Goal: Information Seeking & Learning: Learn about a topic

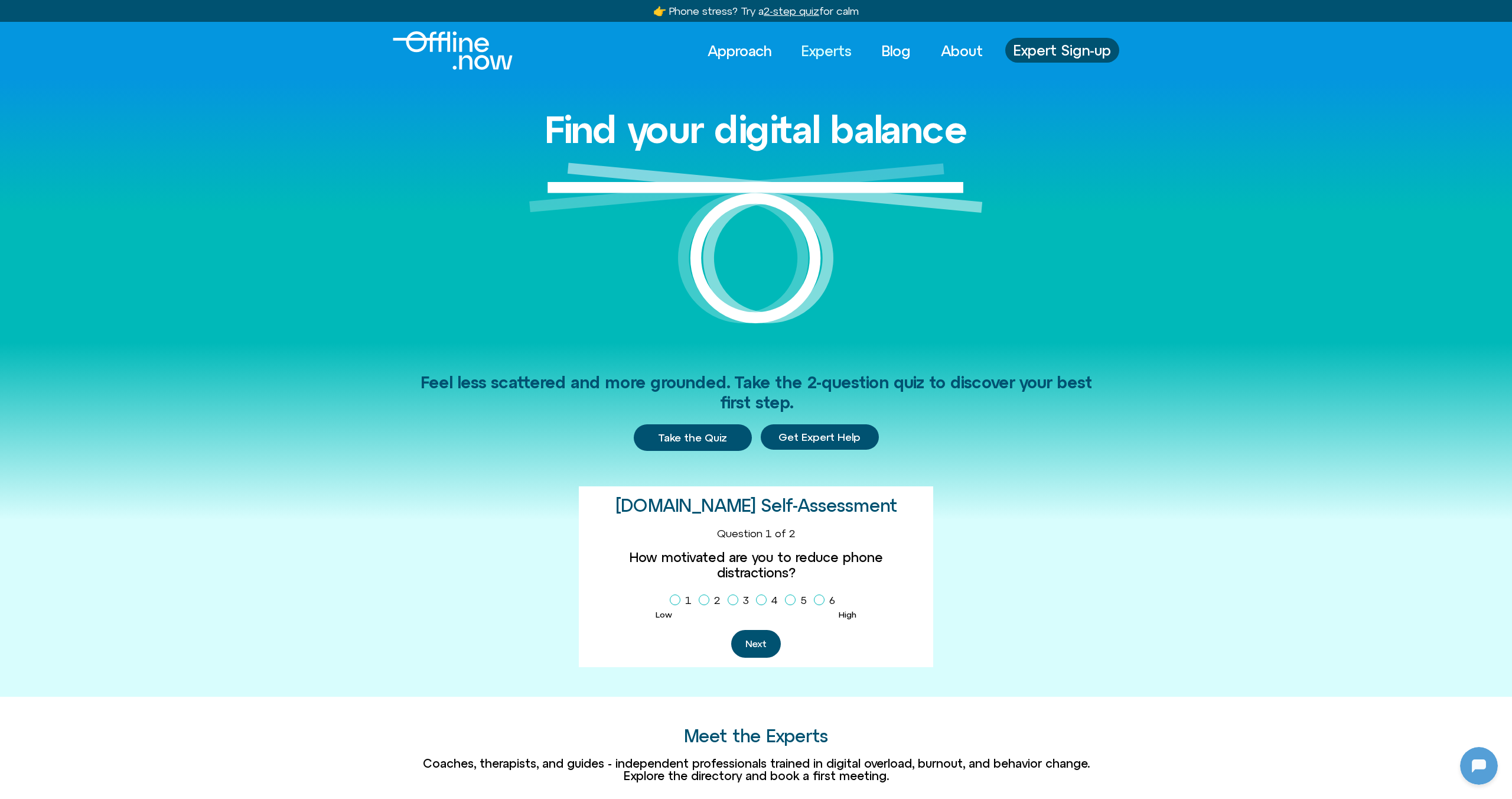
click at [851, 52] on link "Experts" at bounding box center [826, 51] width 71 height 26
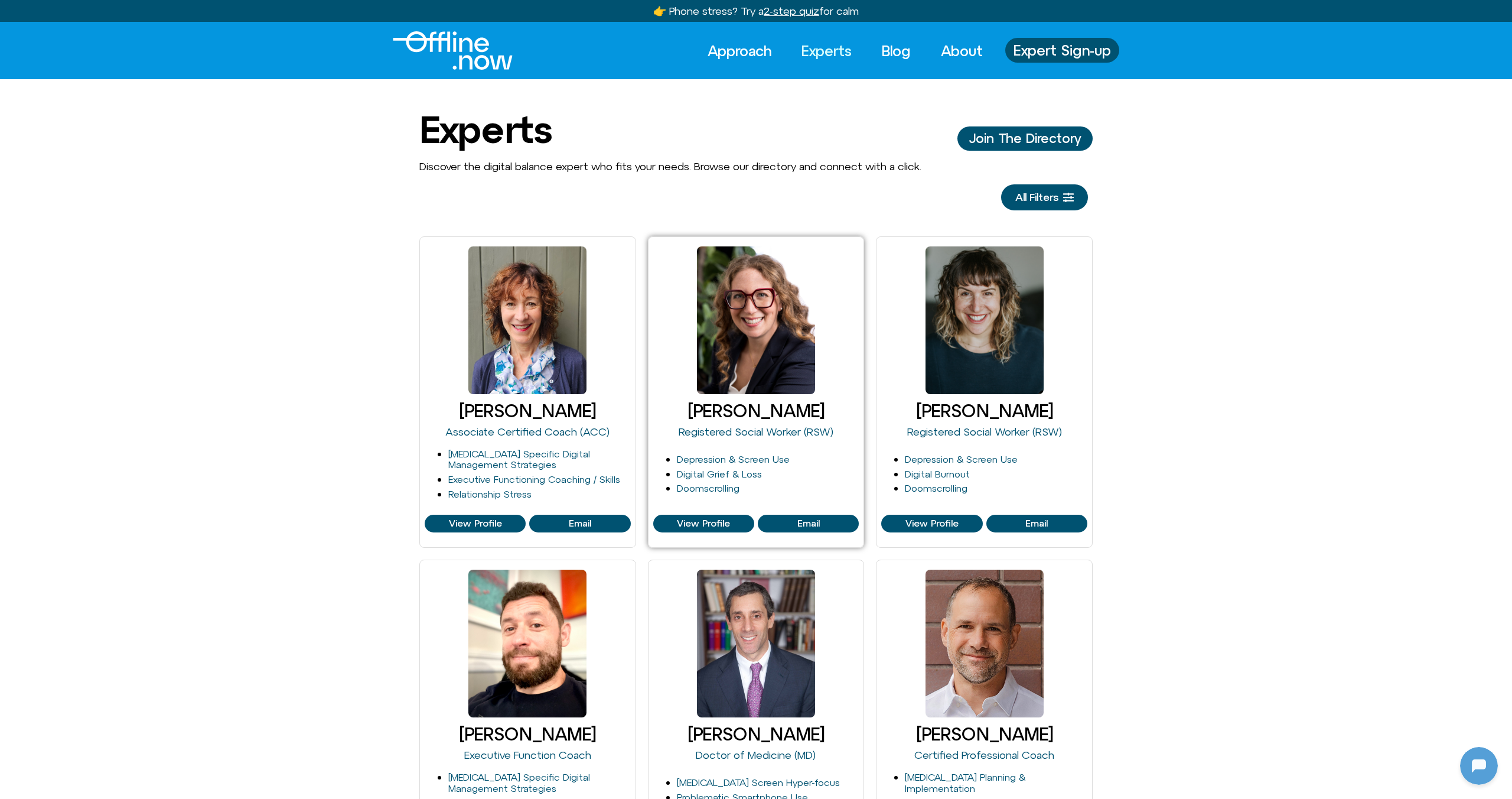
scroll to position [290, 0]
drag, startPoint x: 1005, startPoint y: 455, endPoint x: 922, endPoint y: 464, distance: 83.5
click at [921, 464] on li "Depression & Screen Use" at bounding box center [996, 459] width 182 height 11
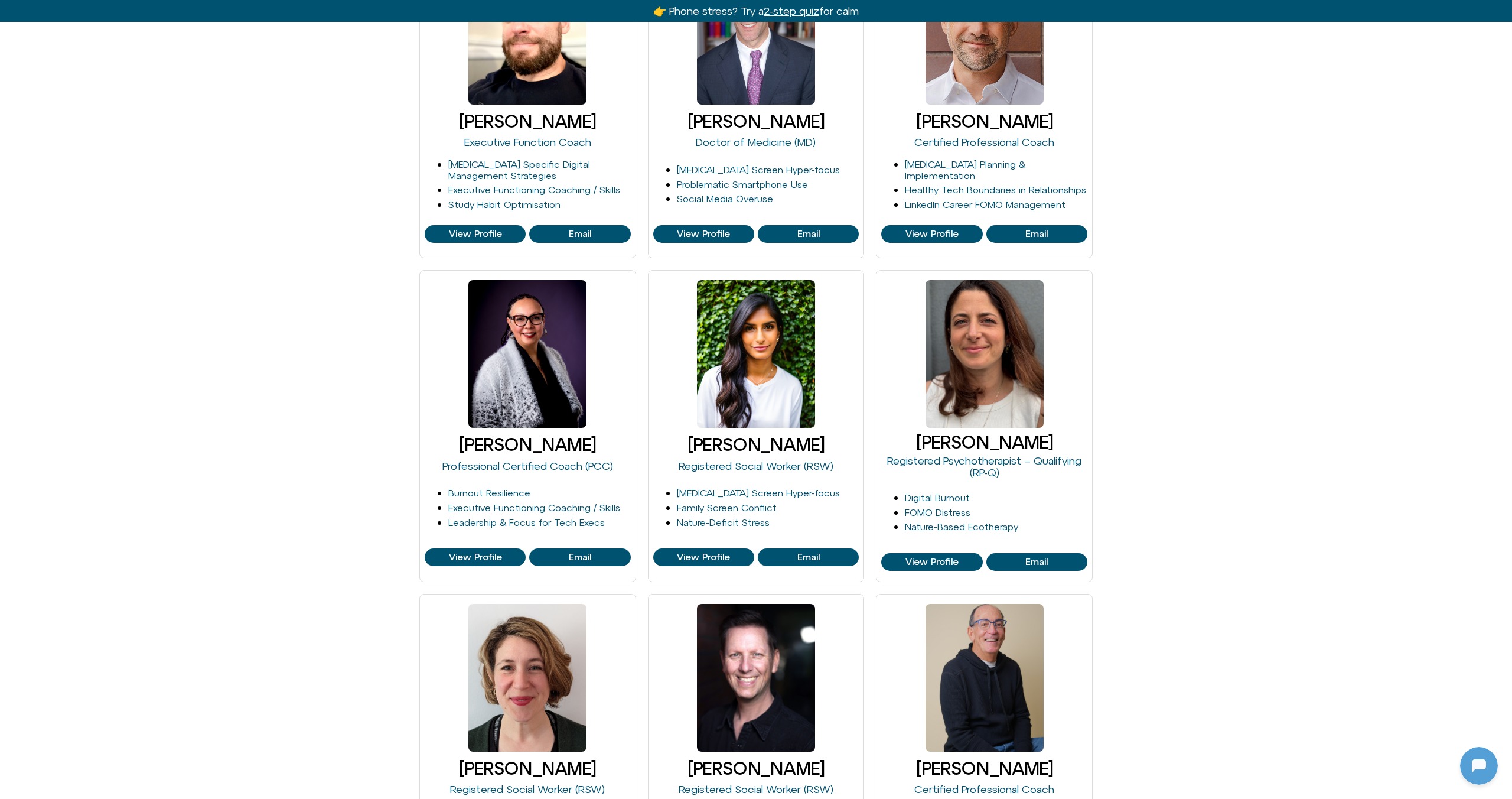
scroll to position [613, 0]
click at [1470, 755] on div at bounding box center [1477, 763] width 38 height 38
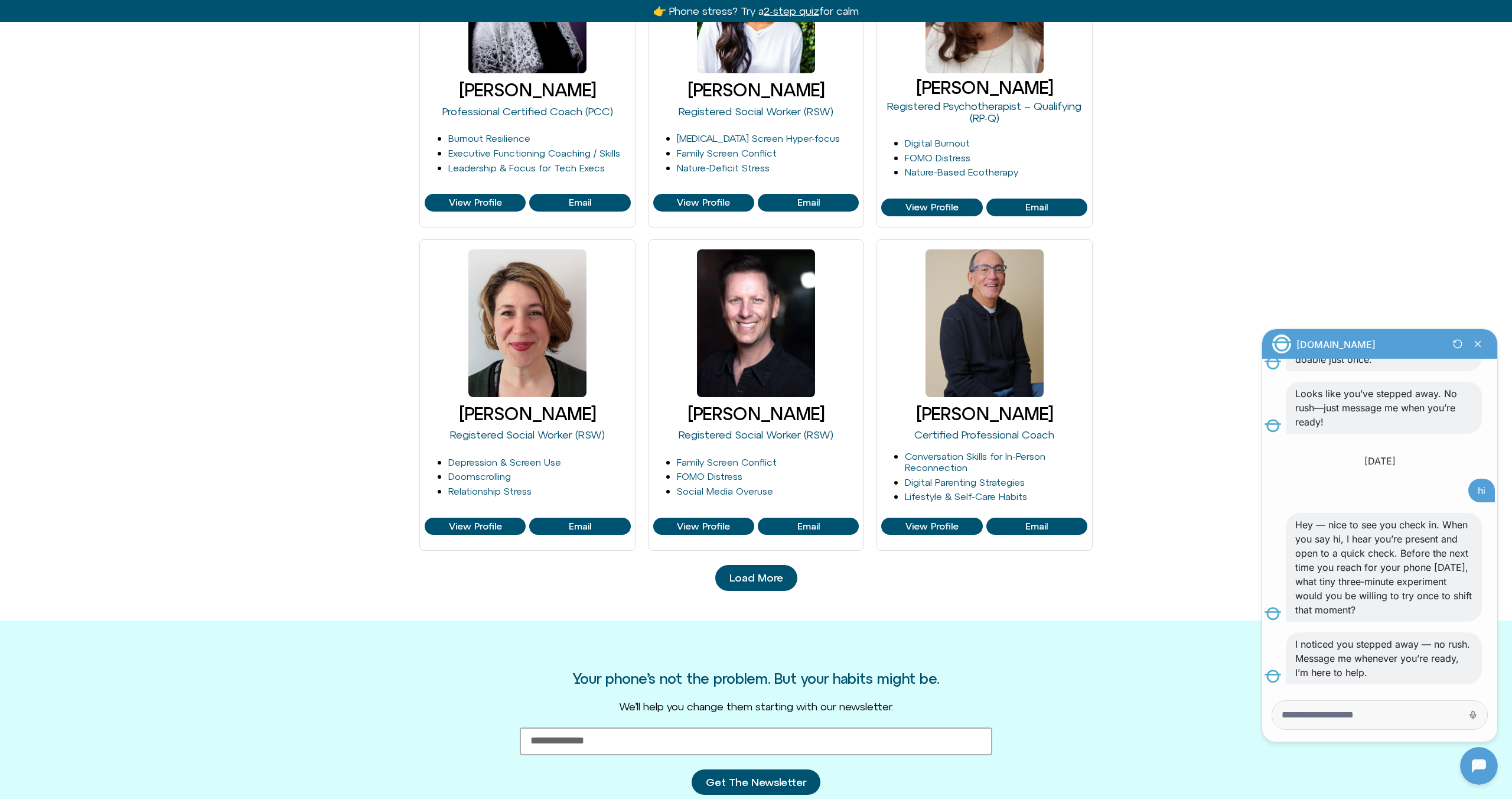
scroll to position [971, 0]
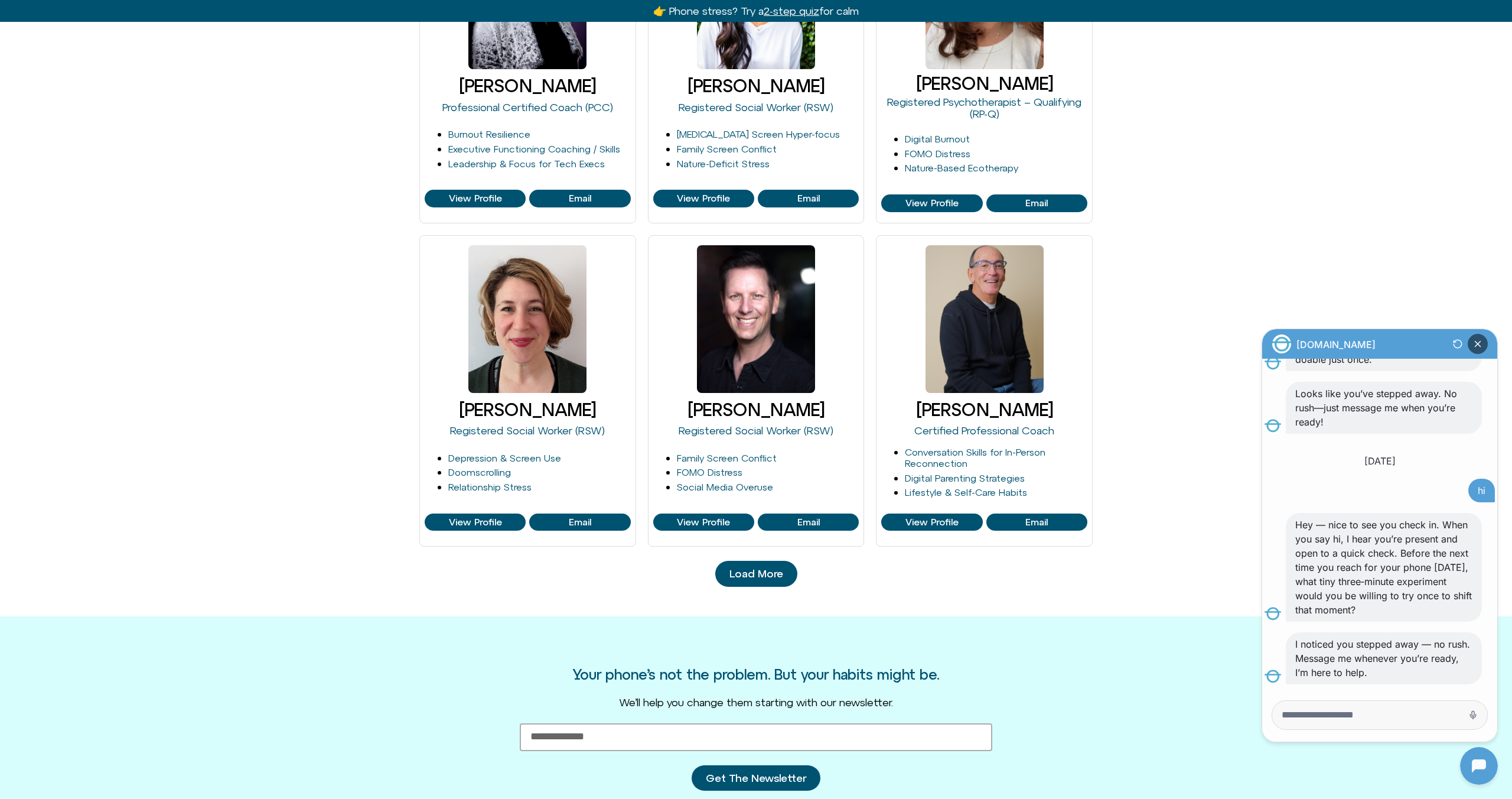
click at [1475, 343] on icon "Close Chatbot Button" at bounding box center [1477, 344] width 20 height 20
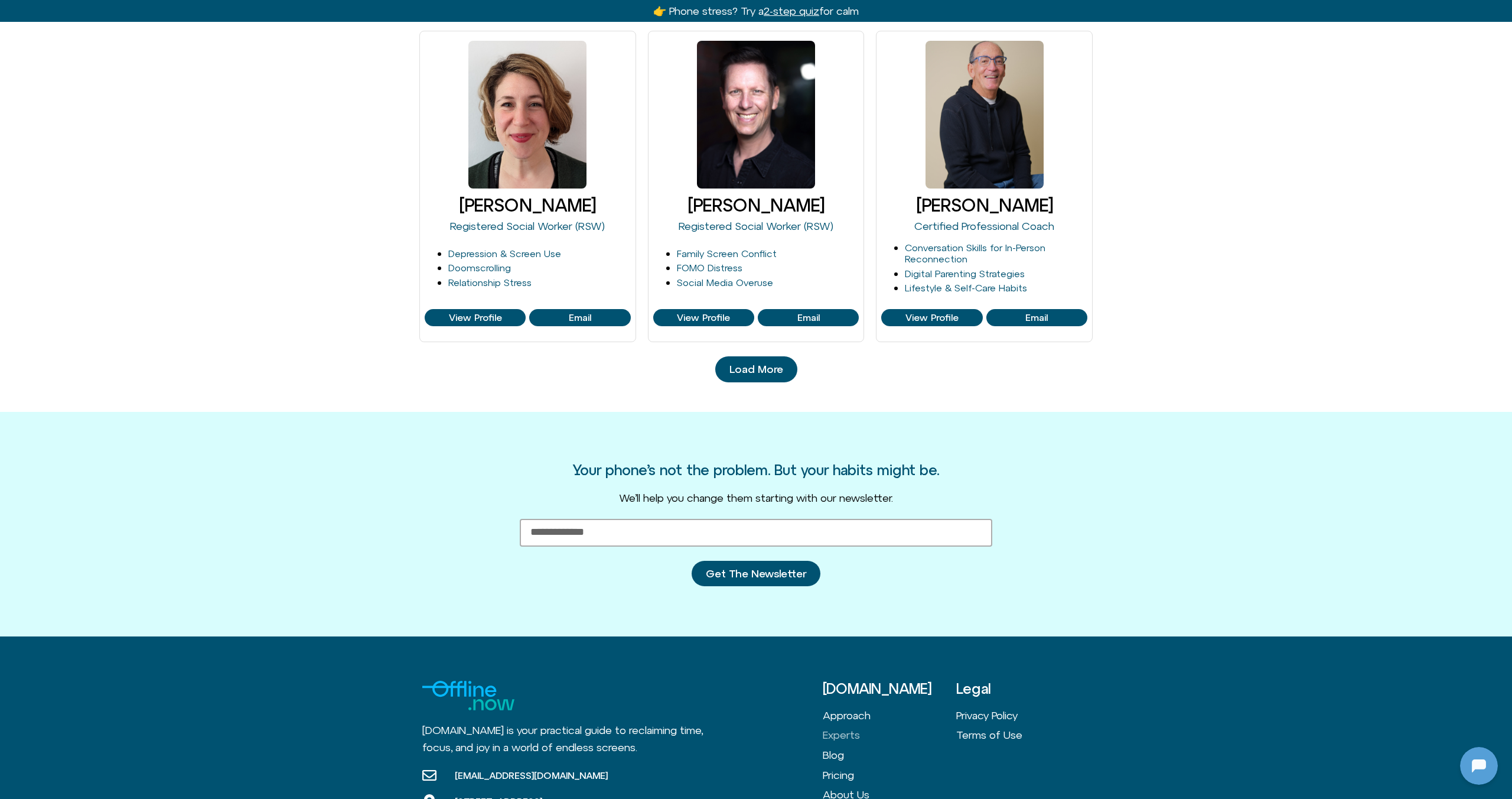
scroll to position [1175, 0]
click at [779, 377] on link "Load More" at bounding box center [756, 370] width 82 height 26
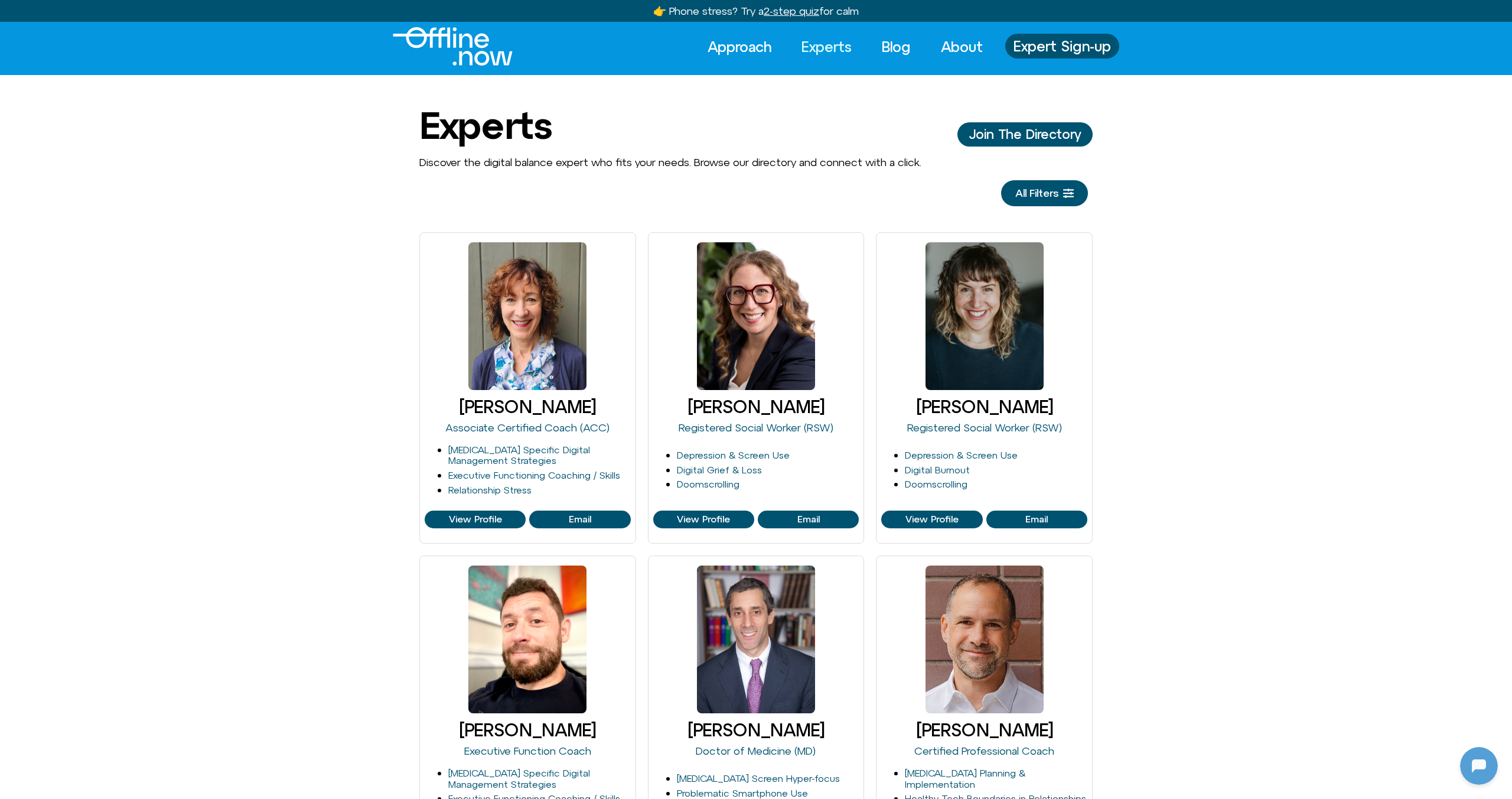
scroll to position [0, 0]
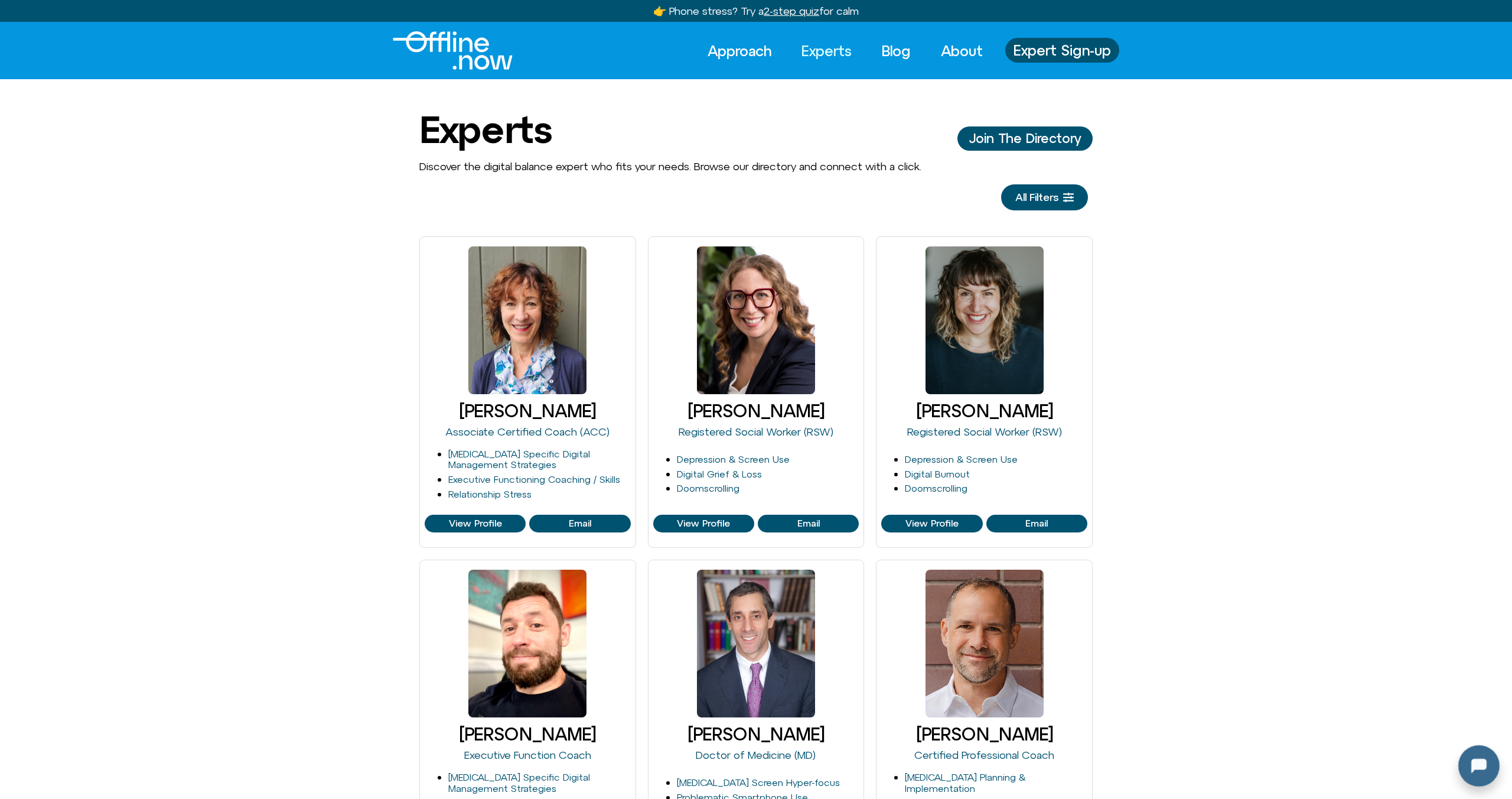
click at [1473, 757] on div at bounding box center [1477, 763] width 38 height 38
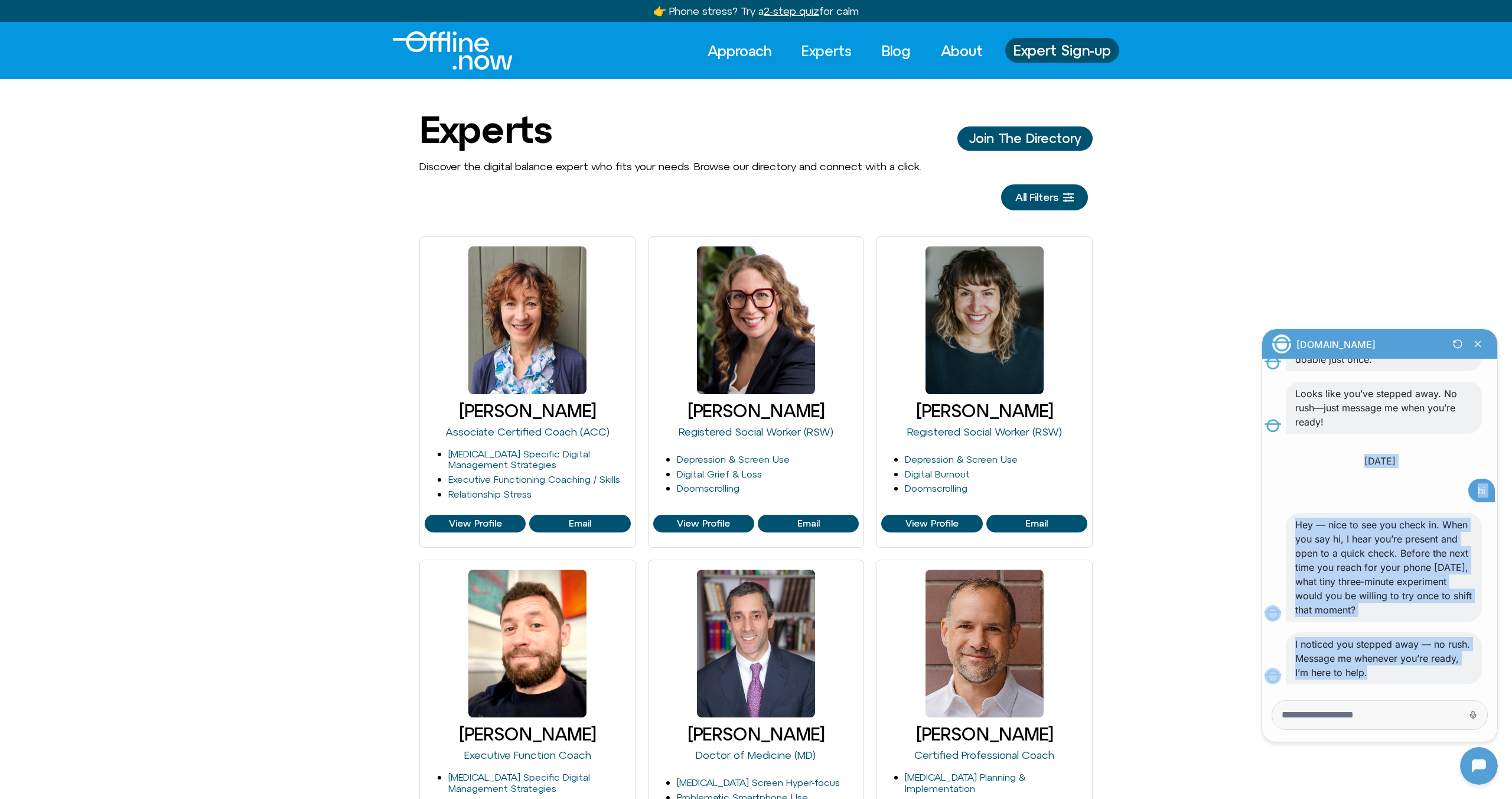
drag, startPoint x: 1412, startPoint y: 676, endPoint x: 1328, endPoint y: 417, distance: 272.3
click at [1328, 417] on div "[DOMAIN_NAME] s [DATE] Hey, welcome back! Scrolling can become such a habit, ri…" at bounding box center [1380, 522] width 230 height 381
